Goal: Task Accomplishment & Management: Complete application form

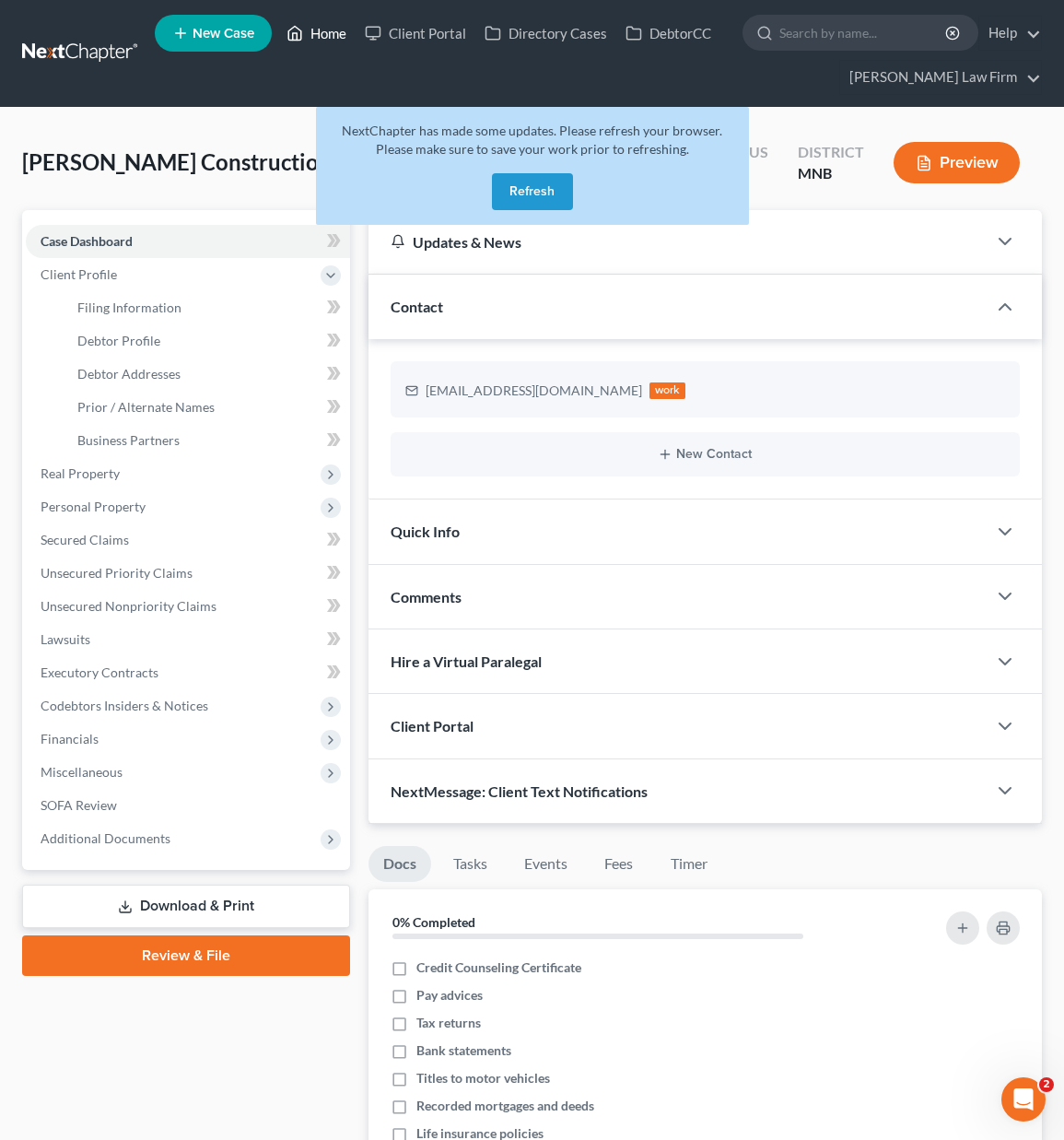
click at [341, 31] on link "Home" at bounding box center [316, 34] width 78 height 34
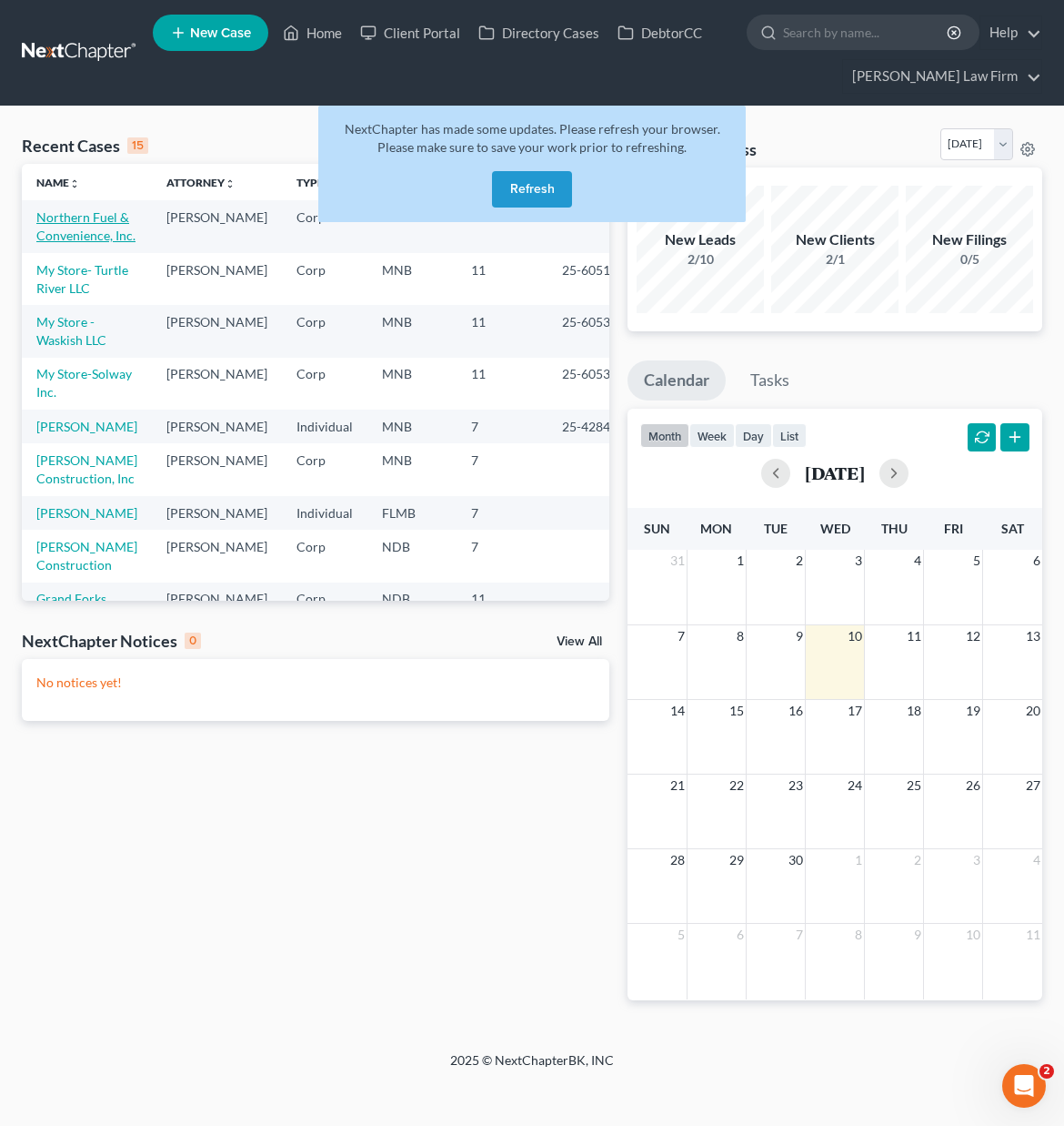
click at [57, 236] on link "Northern Fuel & Convenience, Inc." at bounding box center [86, 226] width 100 height 34
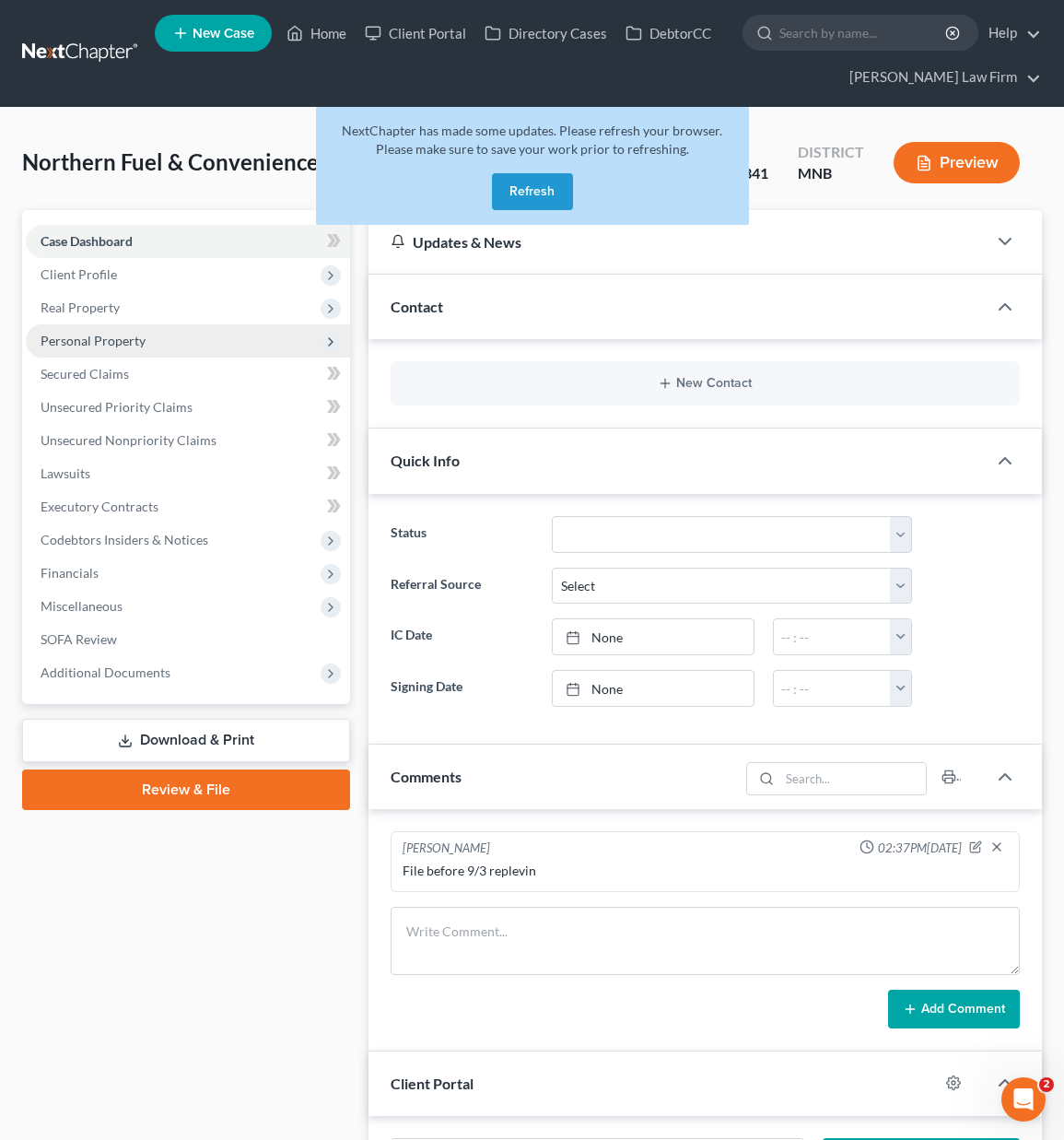
click at [70, 337] on span "Personal Property" at bounding box center [92, 340] width 105 height 16
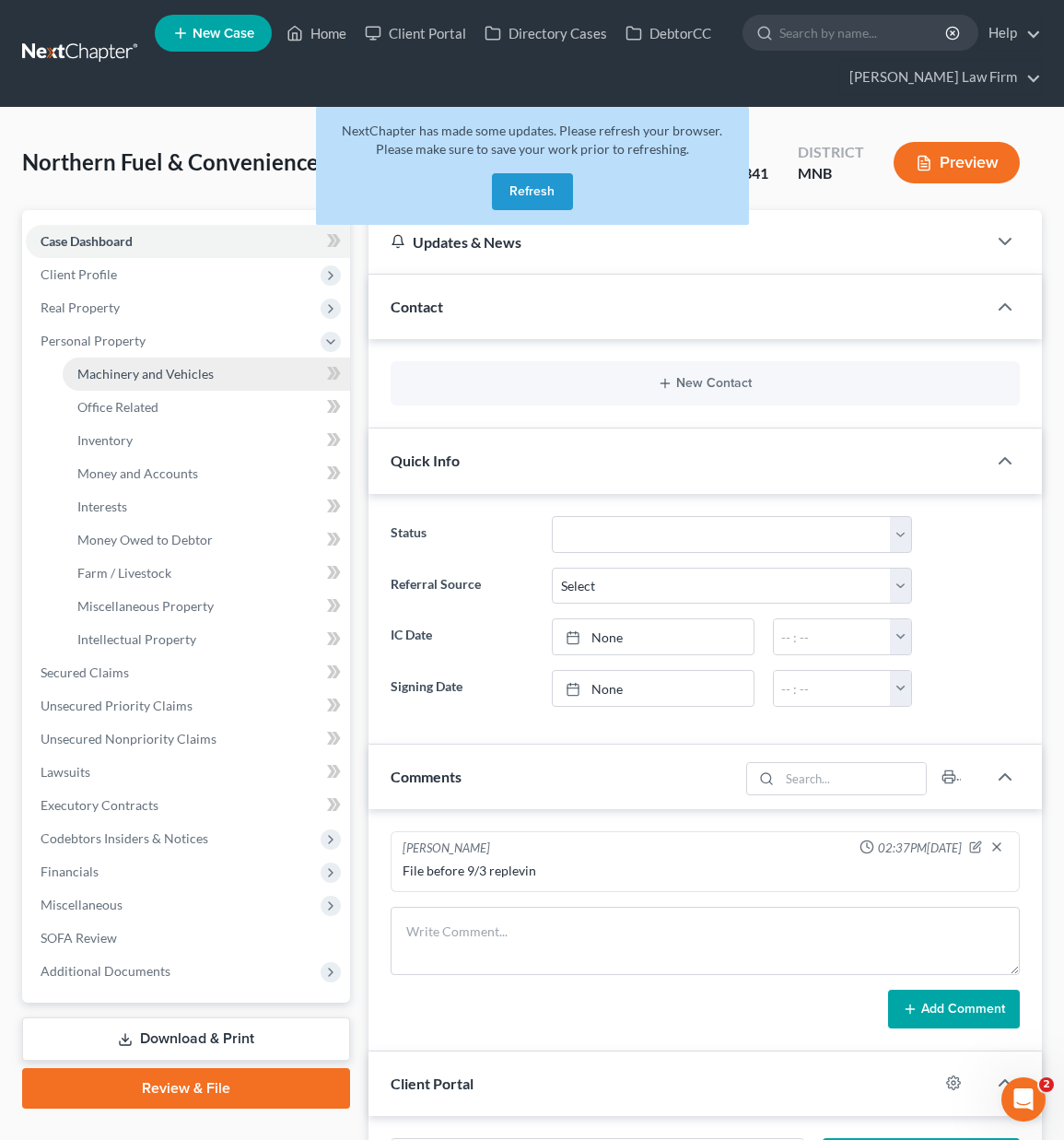
click at [95, 383] on link "Machinery and Vehicles" at bounding box center [206, 374] width 287 height 34
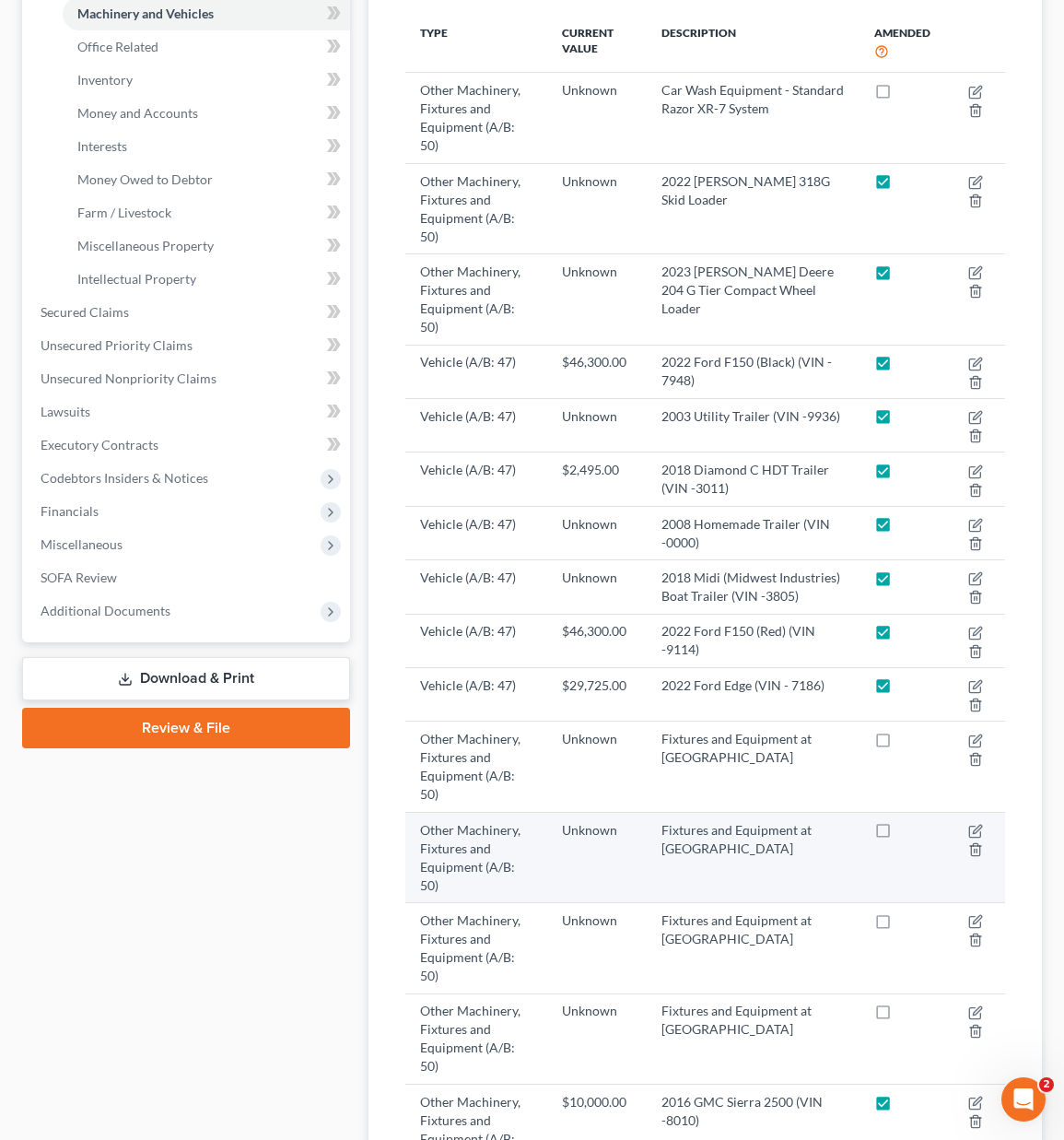
scroll to position [460, 0]
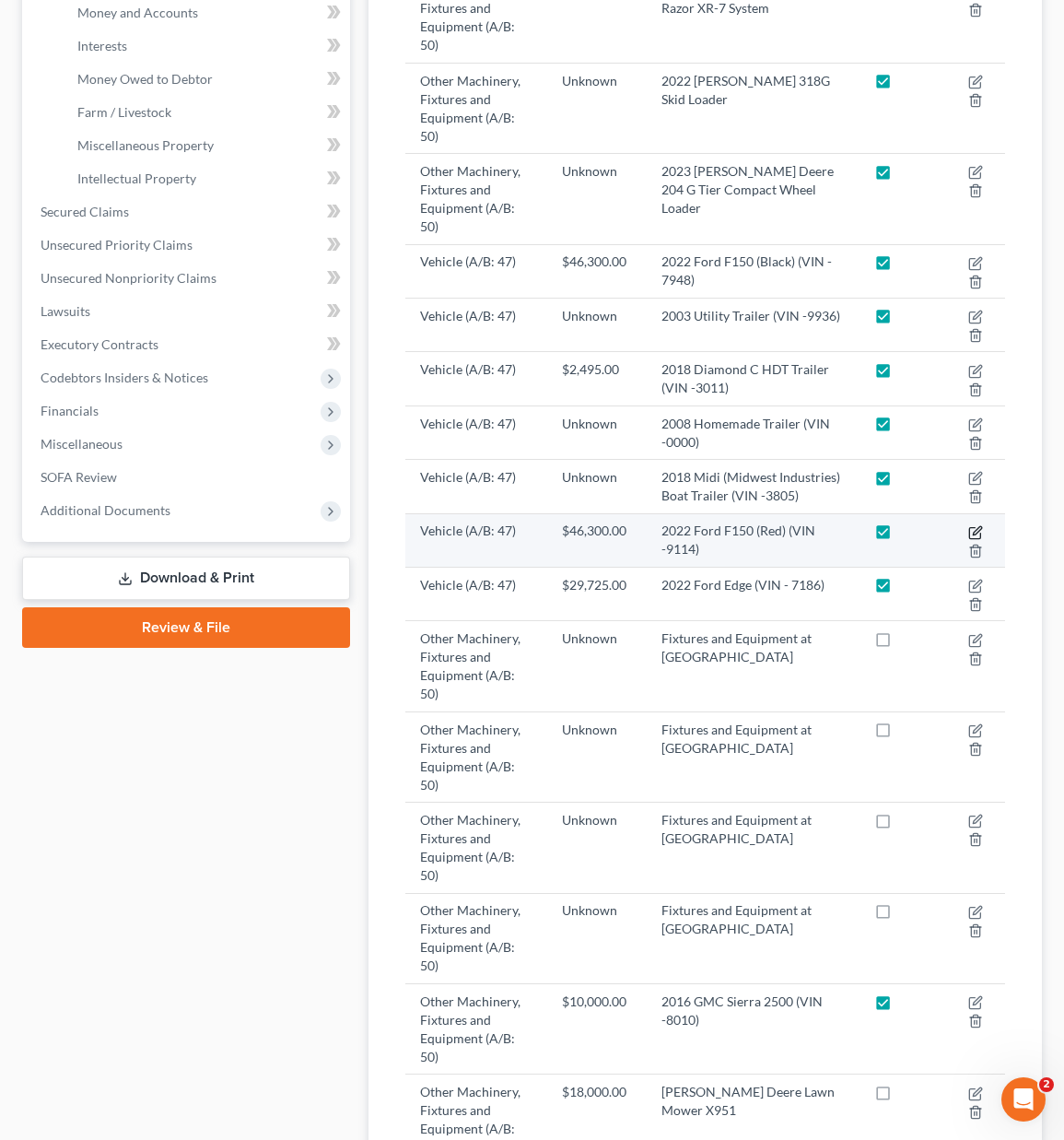
click at [980, 526] on icon "button" at bounding box center [976, 529] width 8 height 8
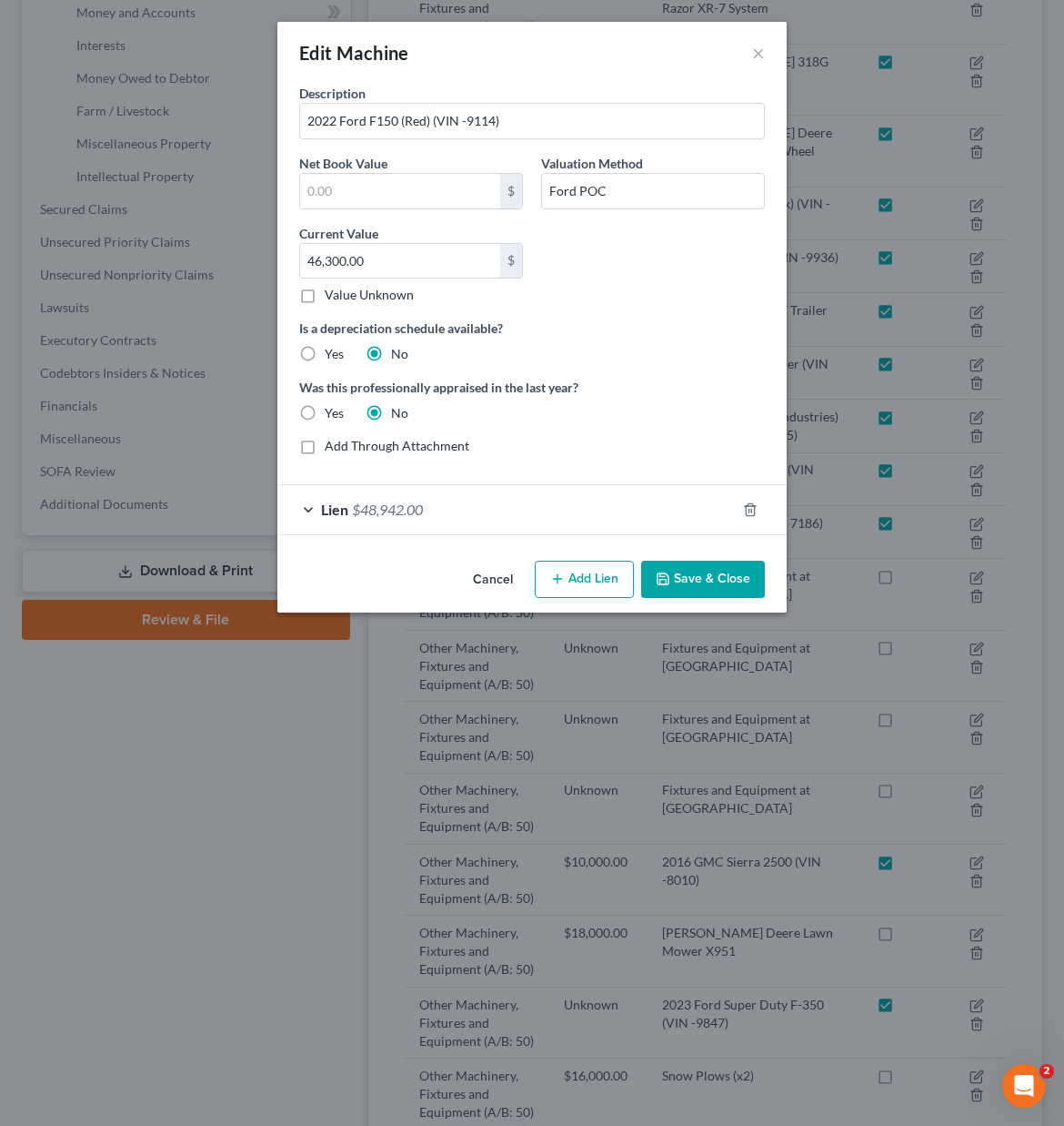
click at [330, 510] on span "Lien" at bounding box center [335, 509] width 28 height 18
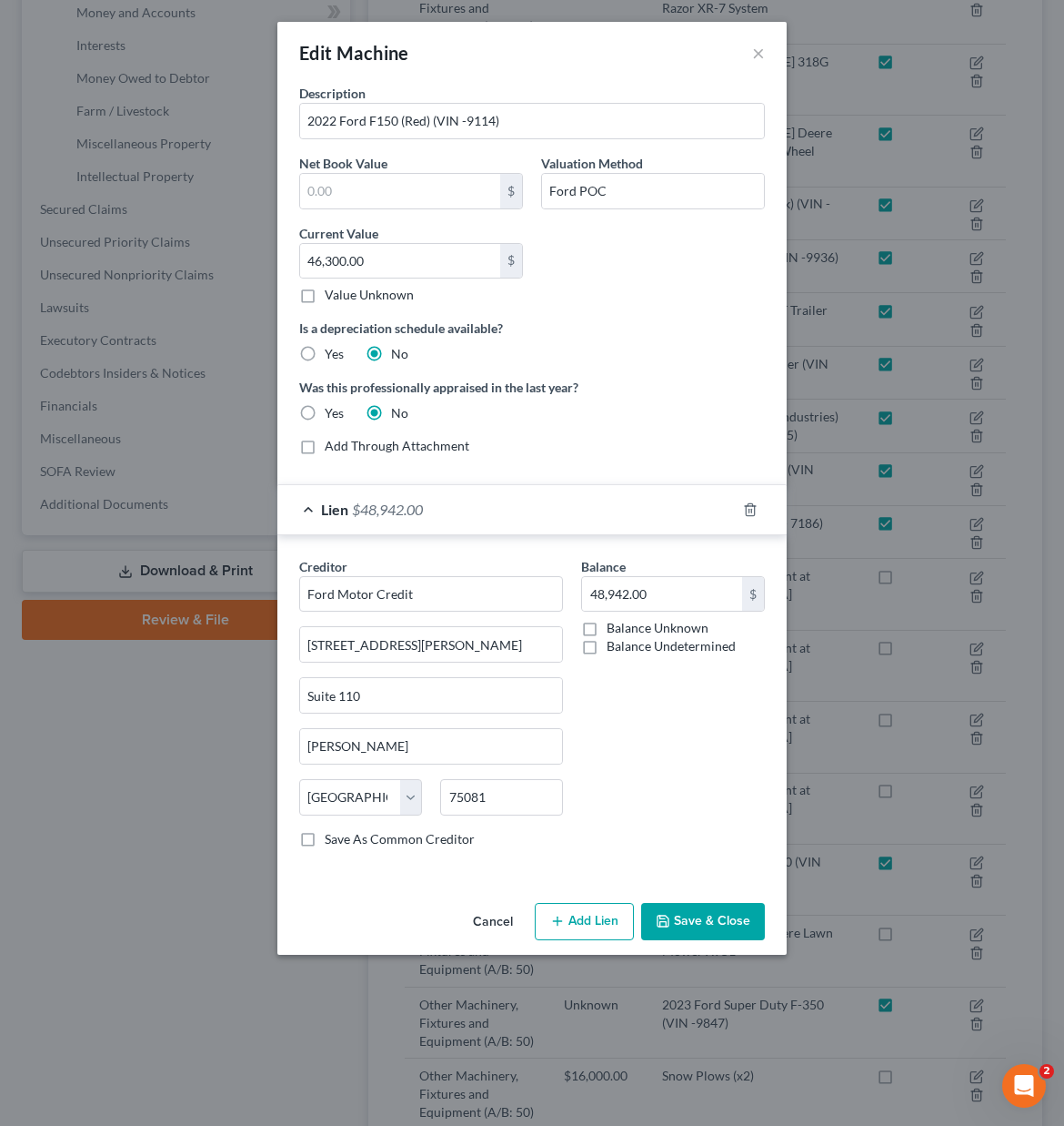
click at [492, 917] on button "Cancel" at bounding box center [492, 922] width 69 height 36
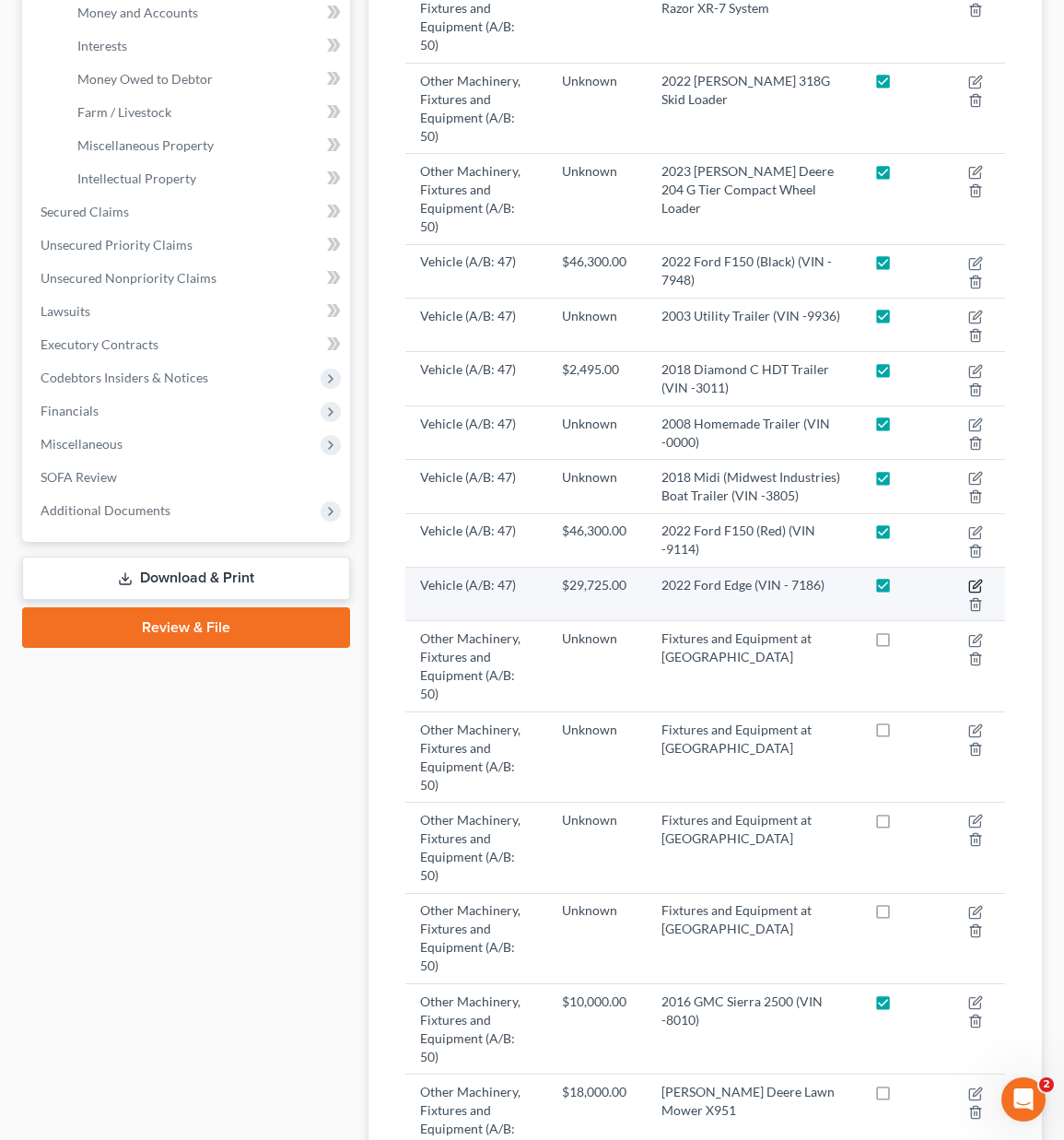
click at [973, 580] on icon "button" at bounding box center [976, 584] width 8 height 8
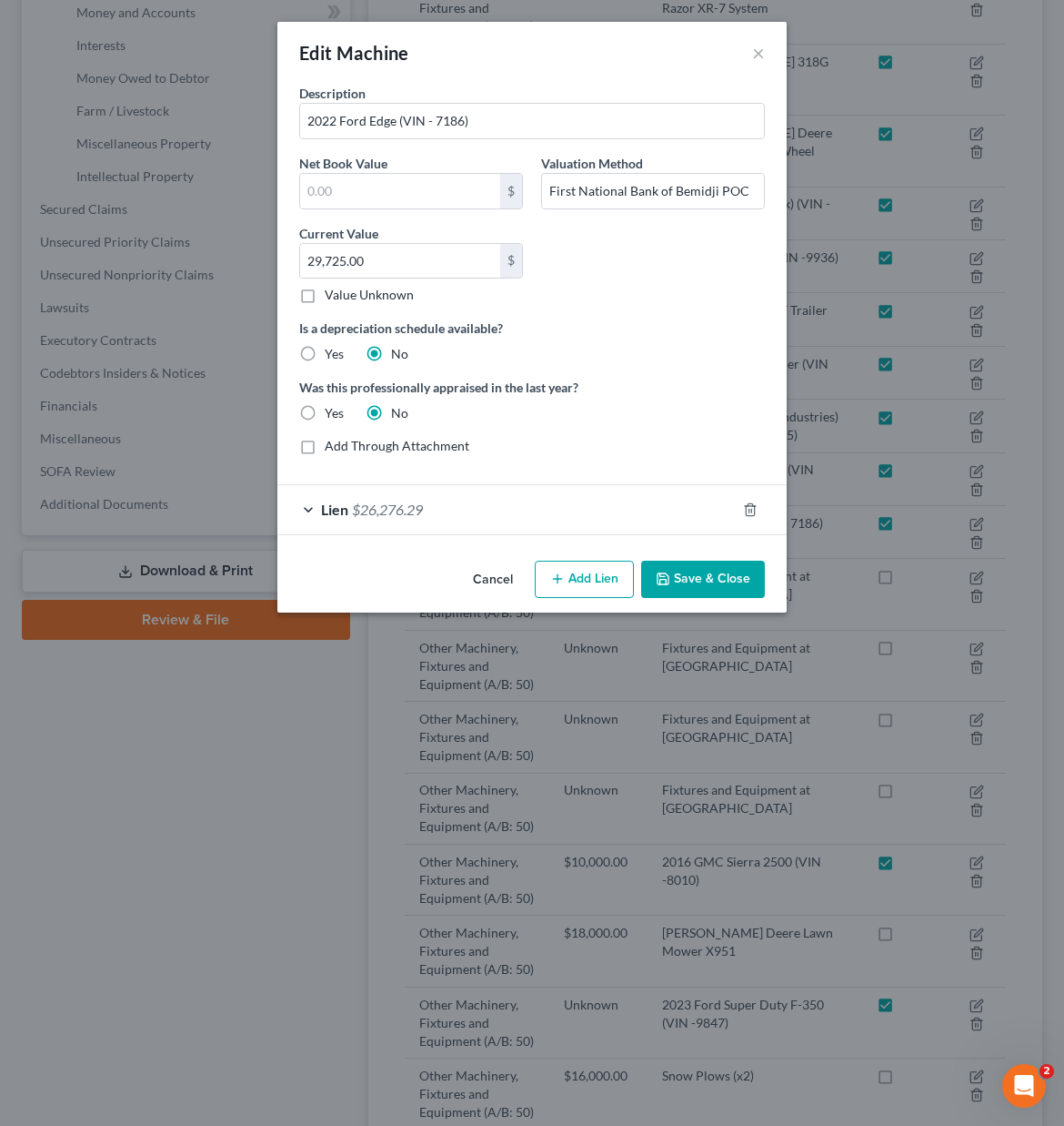
click at [400, 522] on div "Lien $26,276.29" at bounding box center [506, 509] width 458 height 48
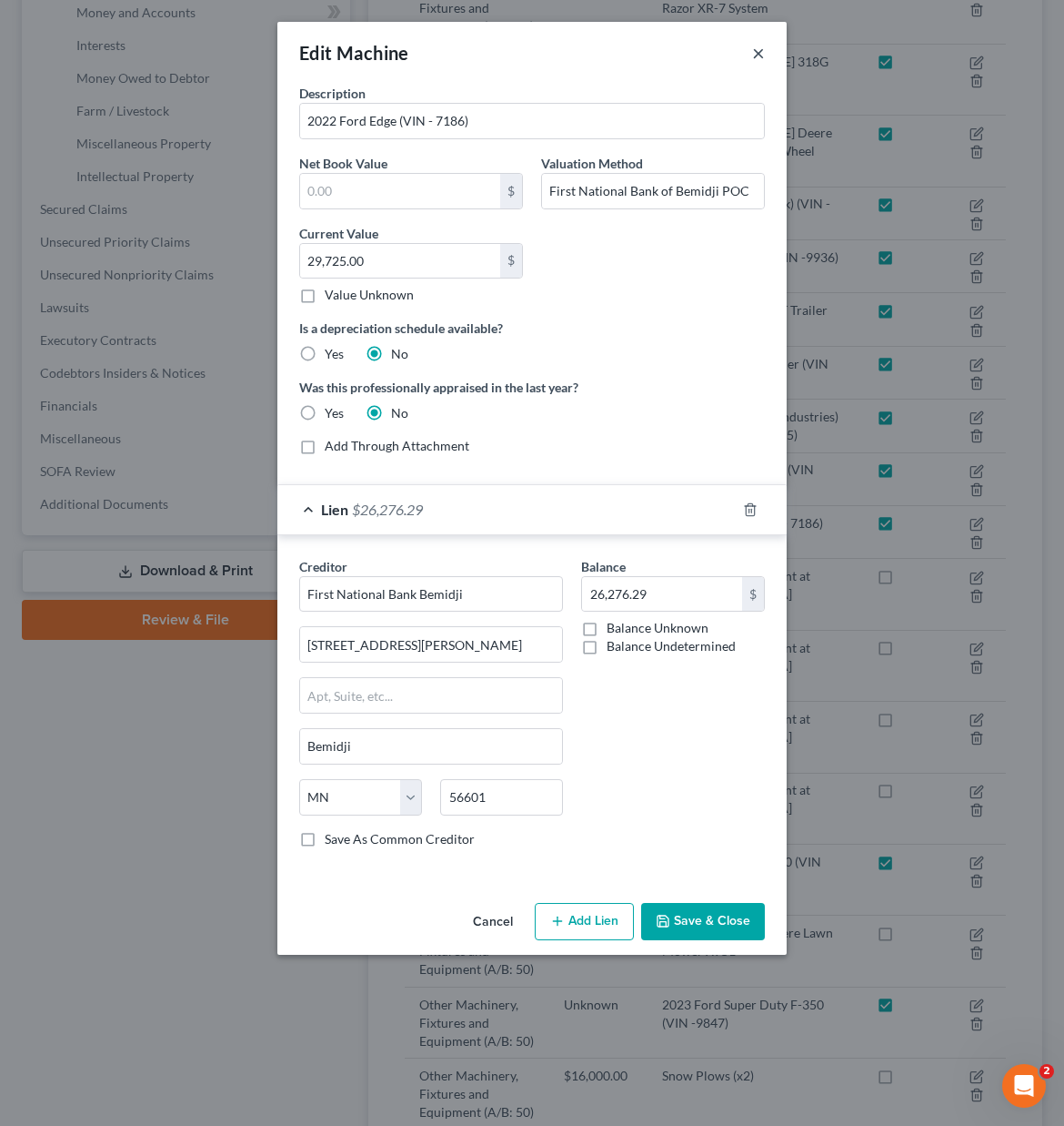
click at [758, 55] on button "×" at bounding box center [759, 53] width 13 height 22
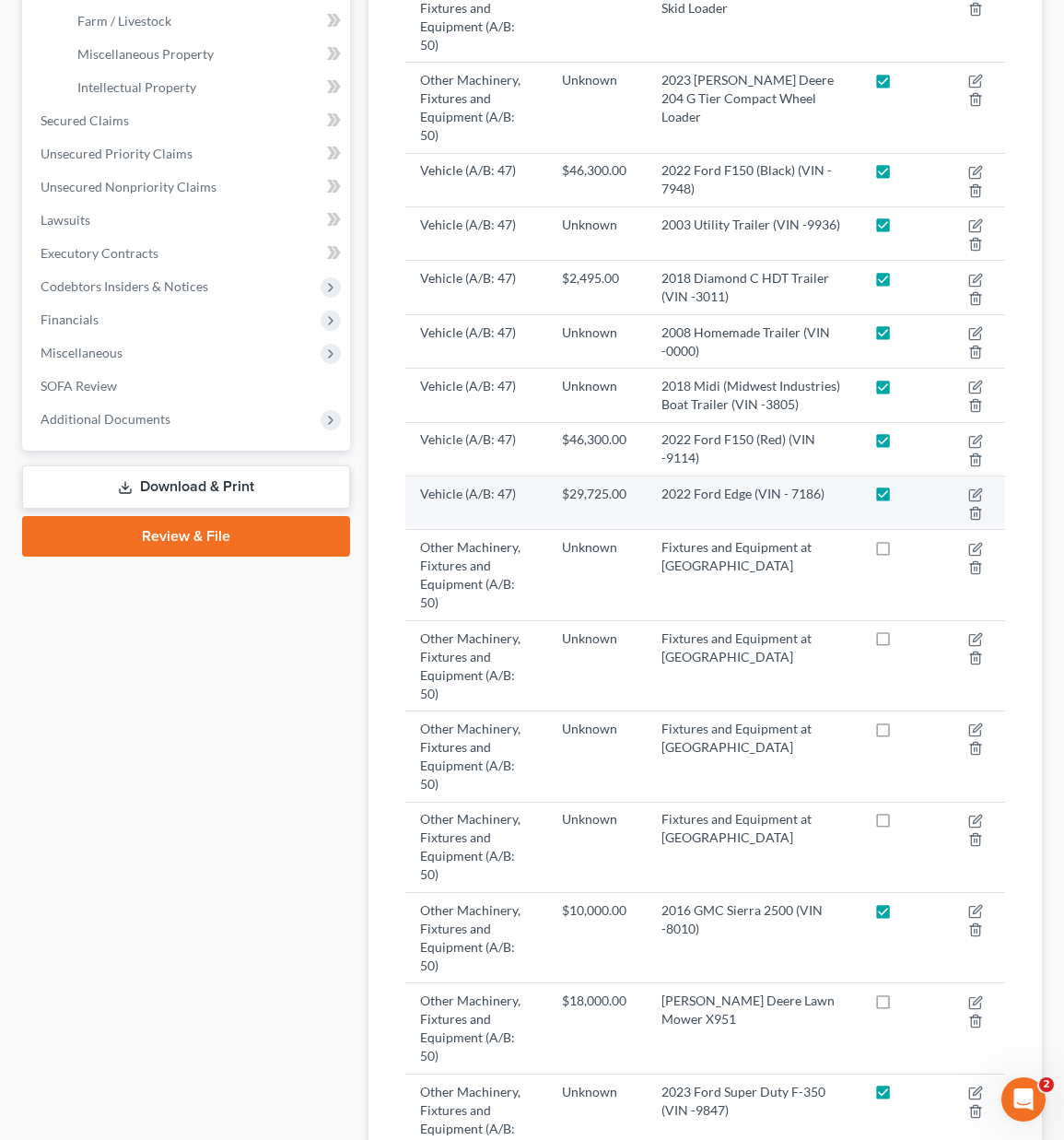
scroll to position [553, 0]
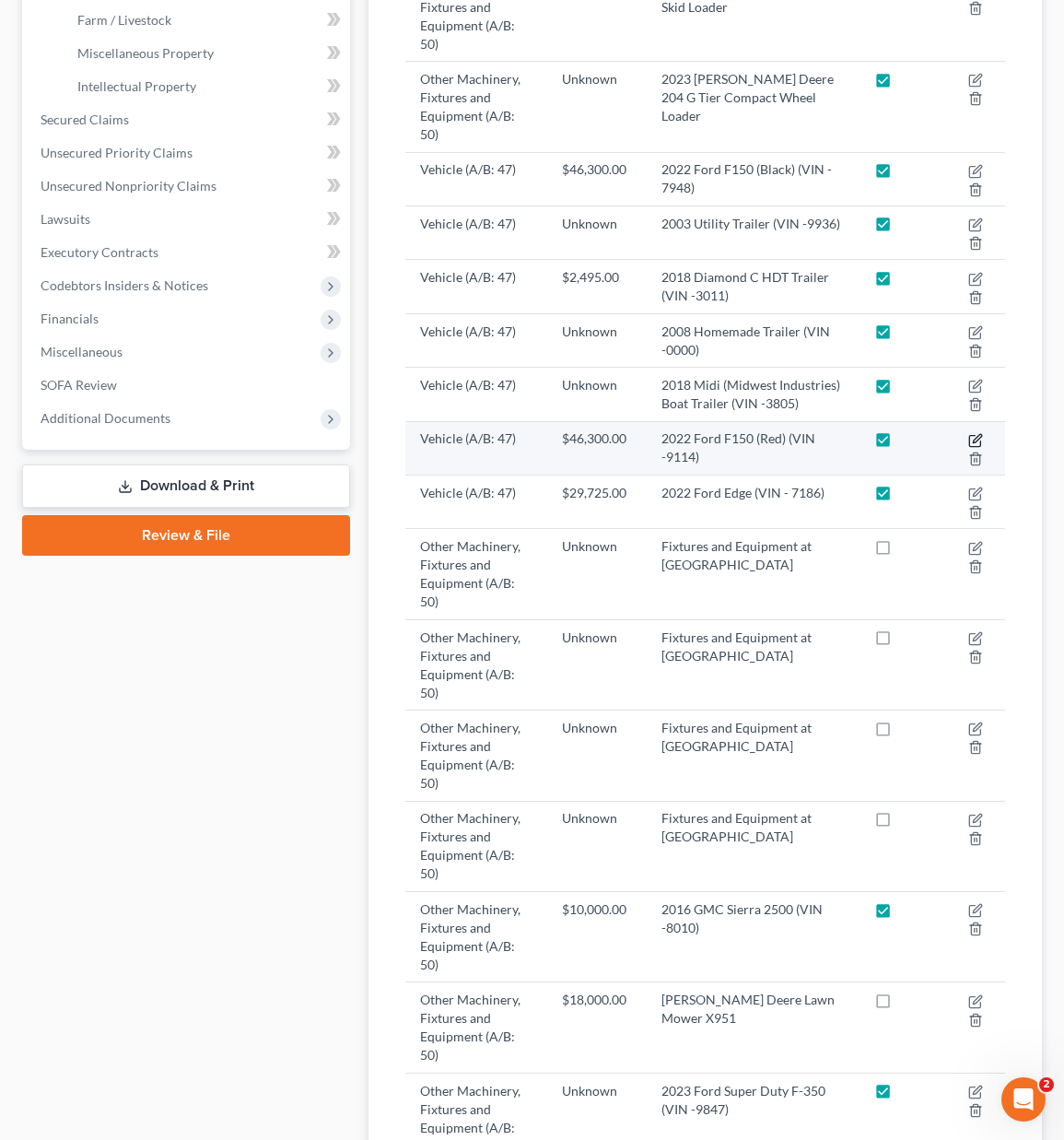
click at [975, 433] on icon "button" at bounding box center [975, 441] width 15 height 15
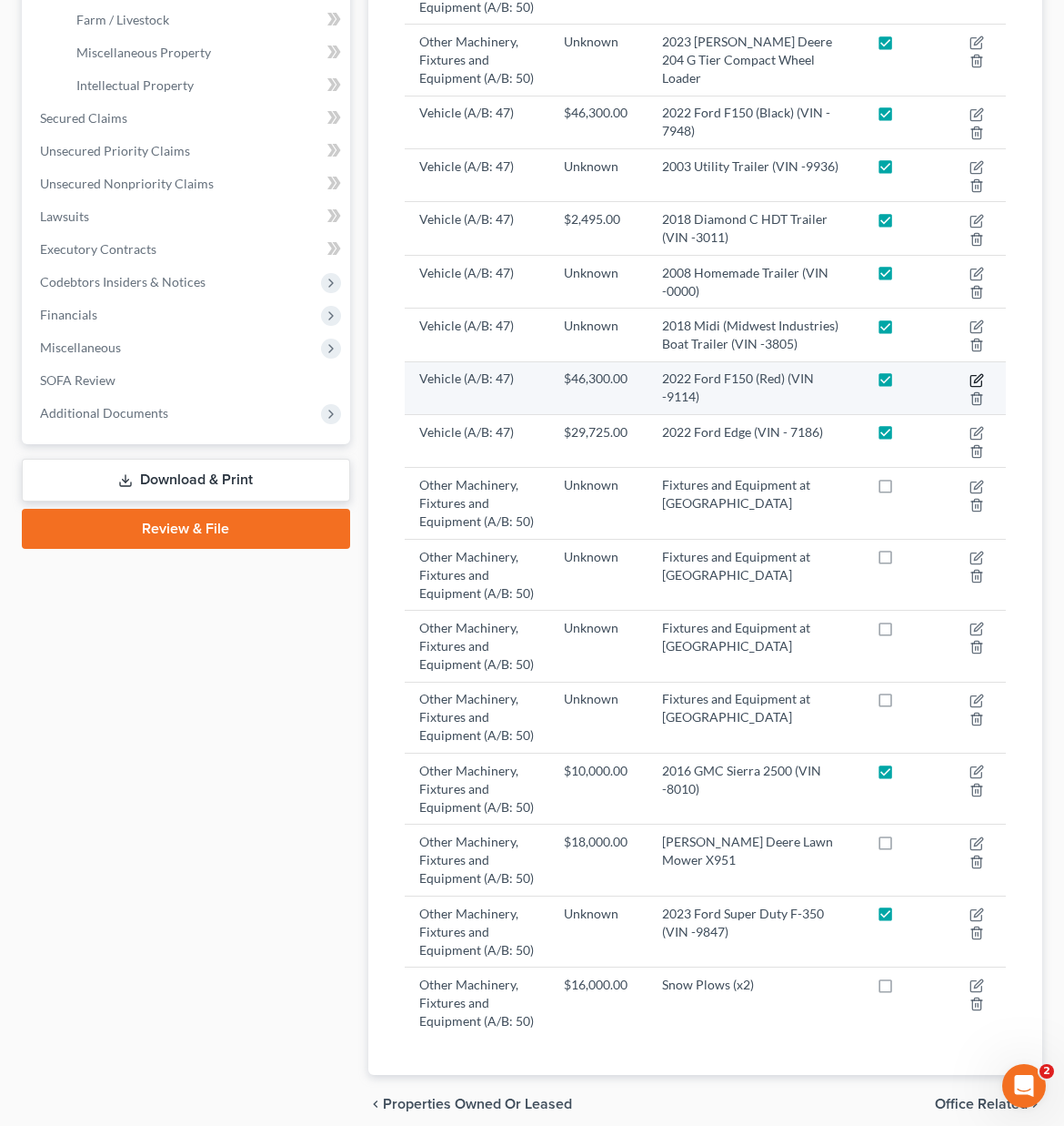
select select "45"
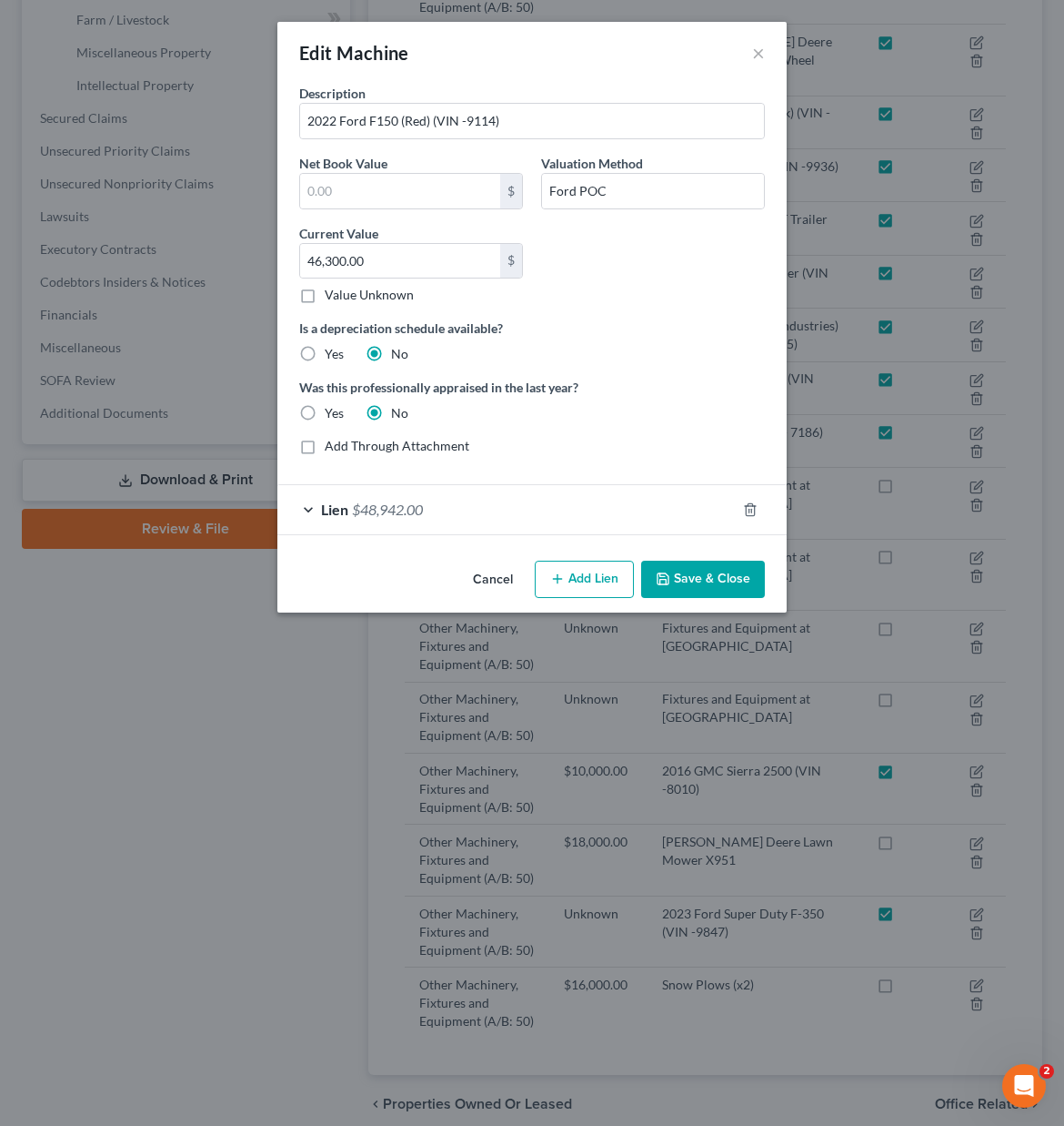
click at [358, 515] on span "$48,942.00" at bounding box center [387, 509] width 71 height 18
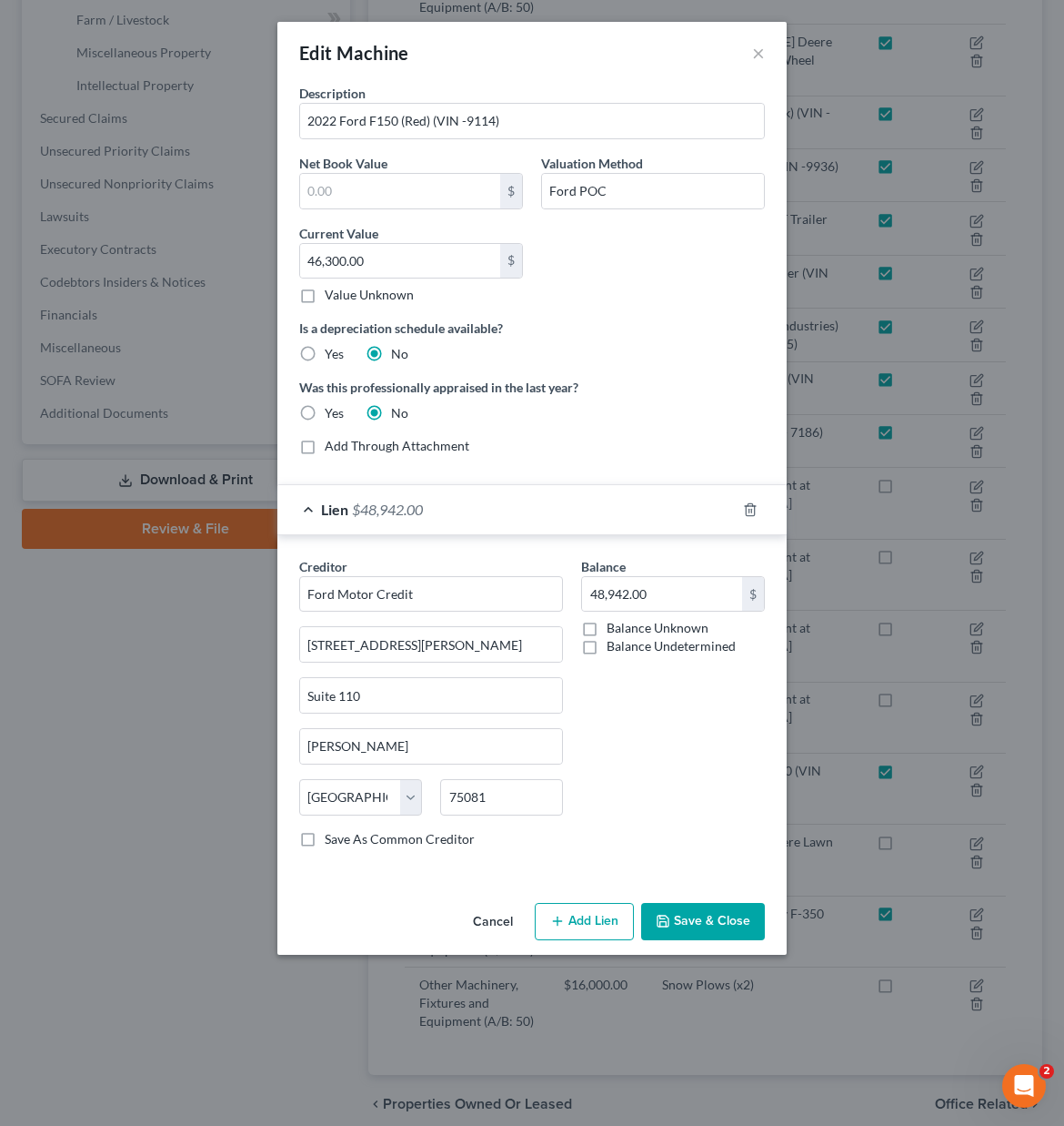
click at [488, 925] on button "Cancel" at bounding box center [492, 922] width 69 height 36
